Goal: Transaction & Acquisition: Download file/media

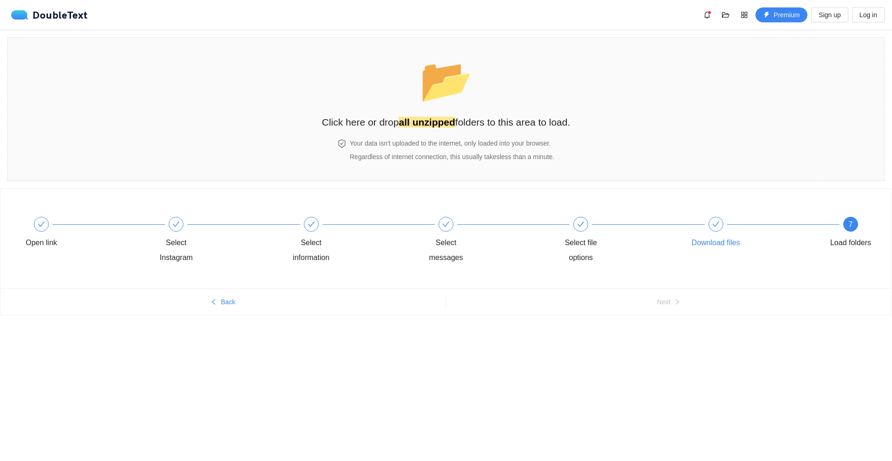
click at [720, 232] on div "Download files" at bounding box center [756, 233] width 135 height 33
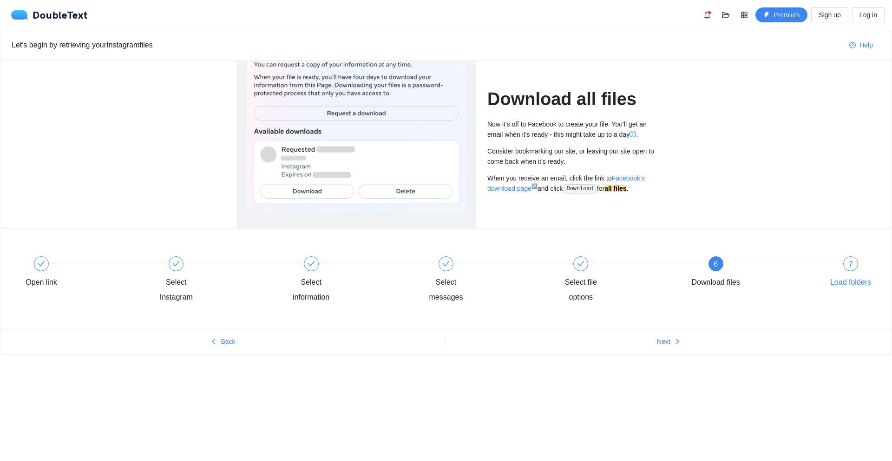
click at [844, 270] on div "7 Load folders" at bounding box center [851, 272] width 54 height 33
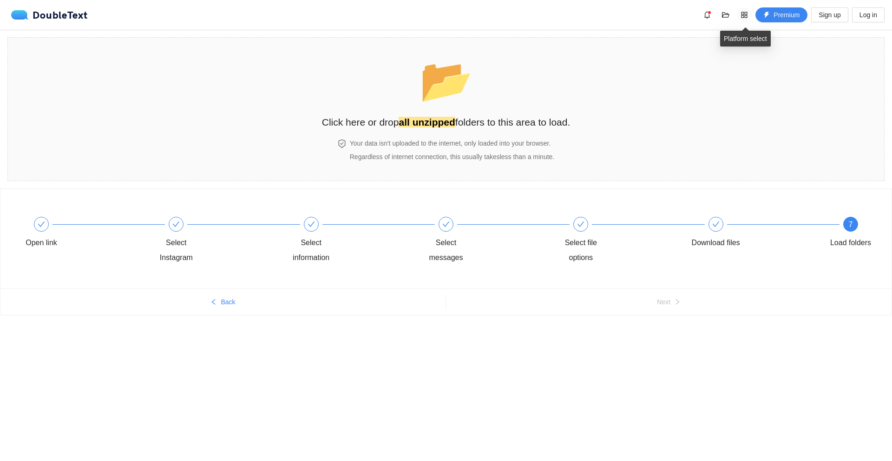
click at [741, 16] on icon "appstore" at bounding box center [744, 14] width 7 height 7
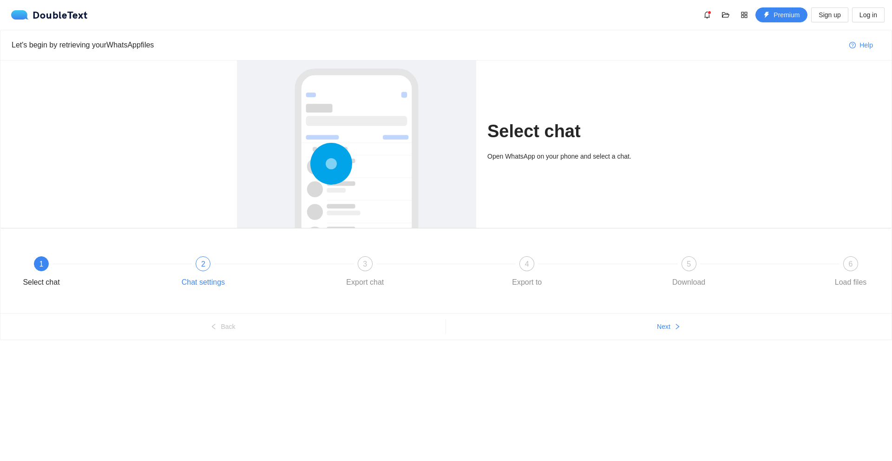
click at [188, 269] on div "2 Chat settings" at bounding box center [257, 272] width 162 height 33
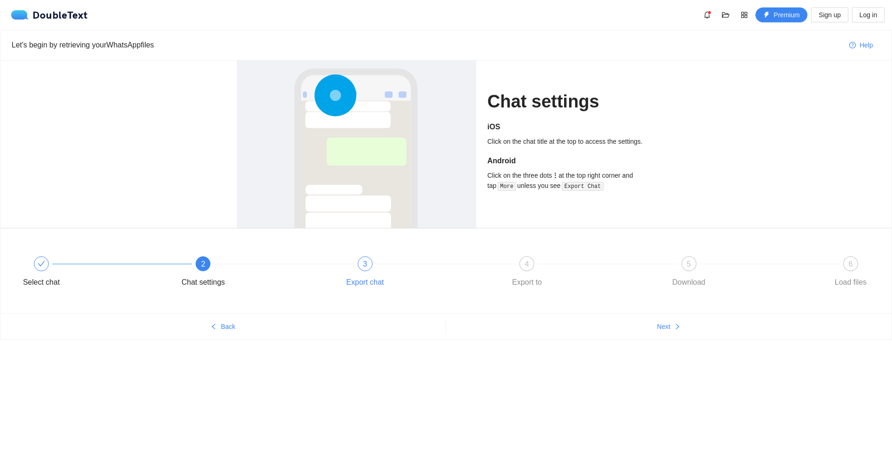
click at [353, 277] on div "Export chat" at bounding box center [365, 282] width 38 height 15
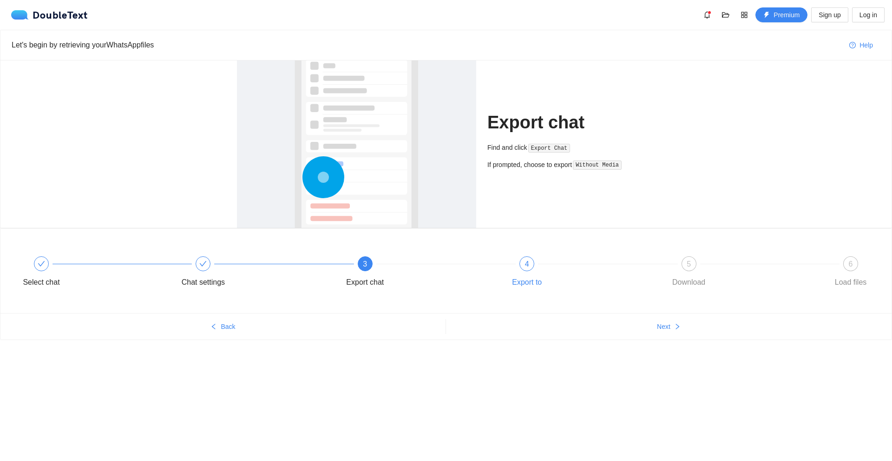
click at [535, 270] on div "4 Export to" at bounding box center [581, 272] width 162 height 33
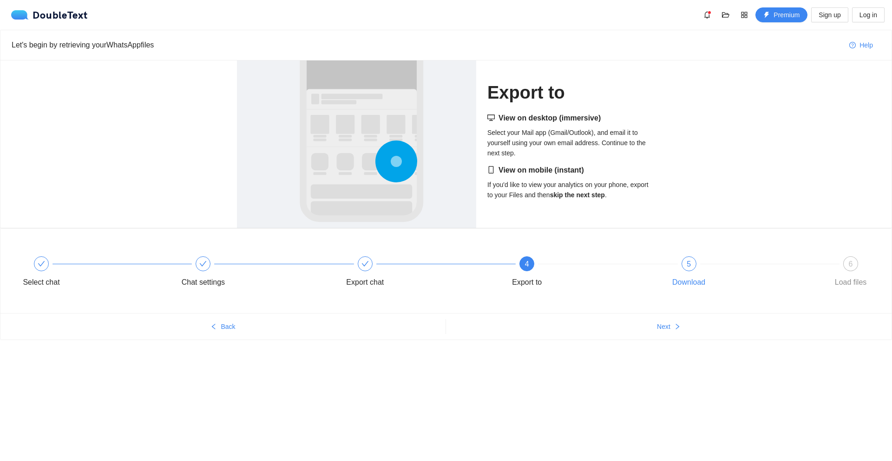
click at [676, 269] on div "5 Download" at bounding box center [743, 272] width 162 height 33
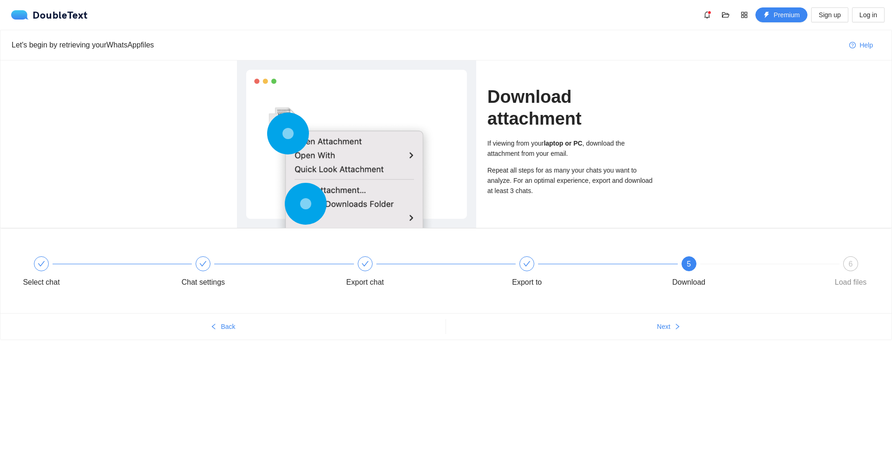
click at [679, 270] on div "5 Download" at bounding box center [743, 272] width 162 height 33
click at [848, 264] on div "6" at bounding box center [851, 263] width 15 height 15
